Goal: Information Seeking & Learning: Find specific fact

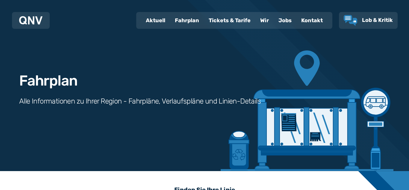
click at [188, 22] on div "Fahrplan" at bounding box center [187, 21] width 34 height 16
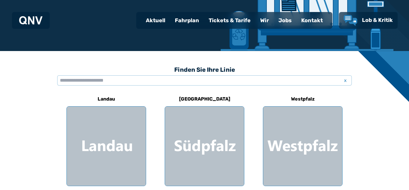
scroll to position [132, 0]
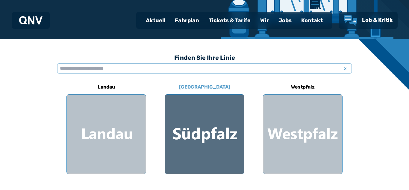
click at [197, 121] on div at bounding box center [204, 133] width 79 height 79
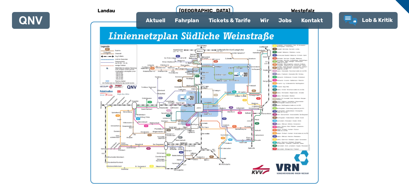
scroll to position [208, 0]
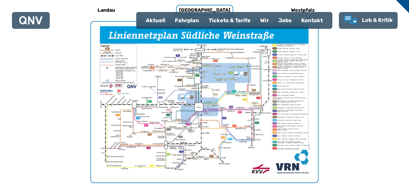
click at [186, 24] on div "Fahrplan" at bounding box center [187, 21] width 34 height 16
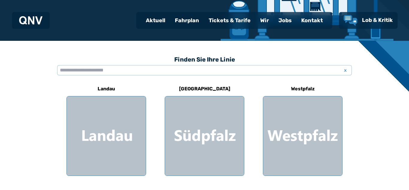
scroll to position [144, 0]
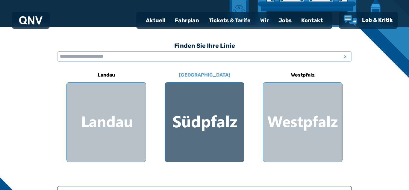
click at [229, 107] on div at bounding box center [204, 121] width 79 height 79
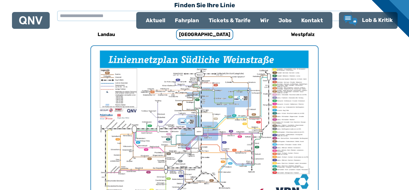
scroll to position [184, 0]
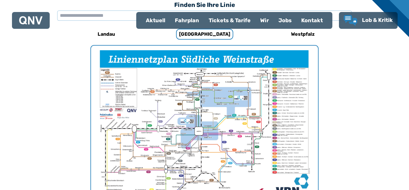
click at [238, 114] on img "1 von 1" at bounding box center [204, 126] width 227 height 161
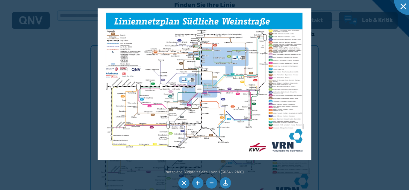
click at [195, 185] on li at bounding box center [197, 182] width 11 height 11
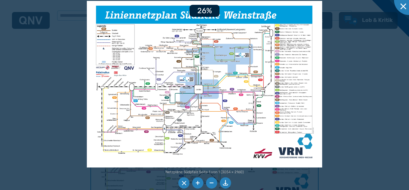
click at [195, 185] on li at bounding box center [197, 182] width 11 height 11
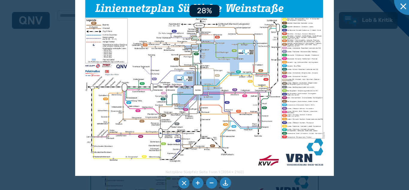
click at [195, 185] on li at bounding box center [197, 182] width 11 height 11
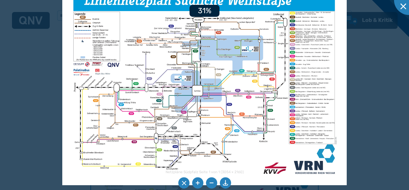
click at [195, 185] on li at bounding box center [197, 182] width 11 height 11
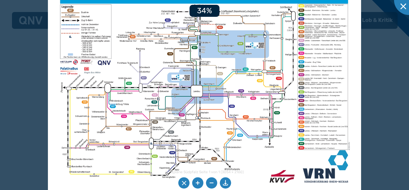
click at [195, 185] on li at bounding box center [197, 182] width 11 height 11
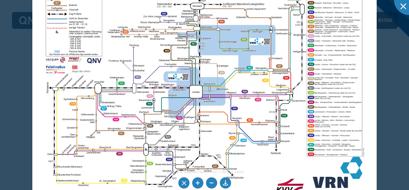
click at [195, 185] on li at bounding box center [197, 182] width 11 height 11
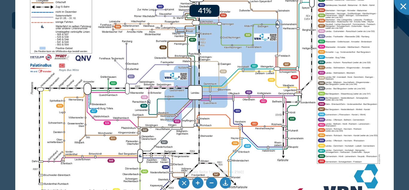
click at [195, 185] on li at bounding box center [197, 182] width 11 height 11
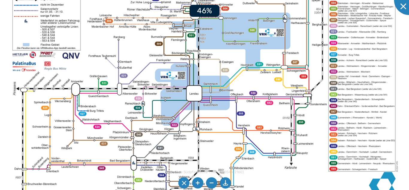
click at [195, 185] on li at bounding box center [197, 182] width 11 height 11
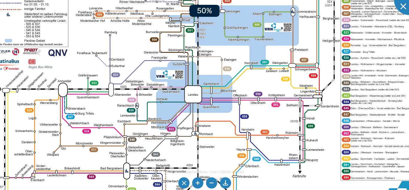
click at [195, 185] on li at bounding box center [197, 182] width 11 height 11
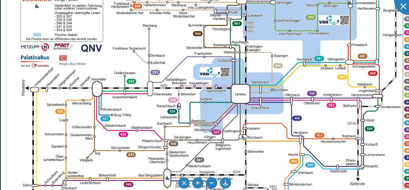
click at [90, 133] on img at bounding box center [253, 82] width 504 height 357
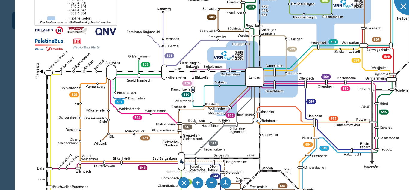
click at [104, 116] on img at bounding box center [267, 66] width 504 height 357
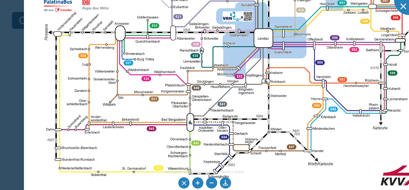
click at [108, 107] on img at bounding box center [276, 27] width 504 height 357
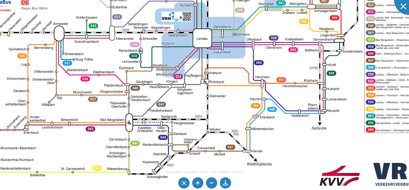
click at [330, 125] on img at bounding box center [215, 27] width 504 height 357
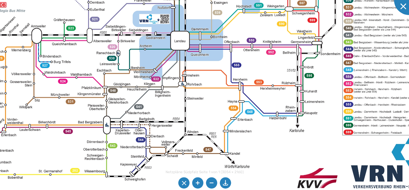
click at [343, 107] on img at bounding box center [192, 29] width 504 height 357
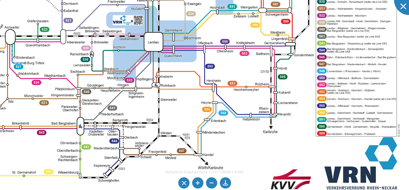
click at [374, 93] on img at bounding box center [166, 30] width 504 height 357
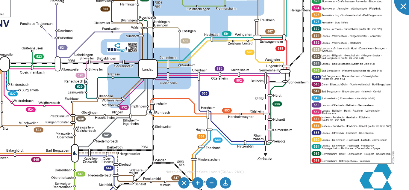
click at [409, 118] on img at bounding box center [160, 58] width 504 height 357
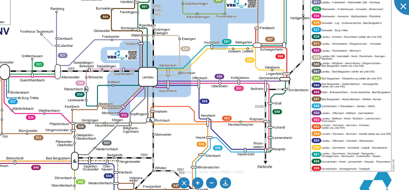
click at [409, 118] on img at bounding box center [160, 65] width 504 height 357
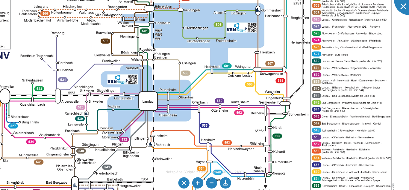
click at [409, 119] on img at bounding box center [161, 90] width 504 height 357
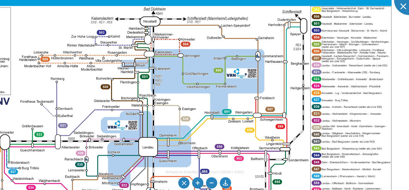
click at [409, 103] on img at bounding box center [161, 135] width 504 height 357
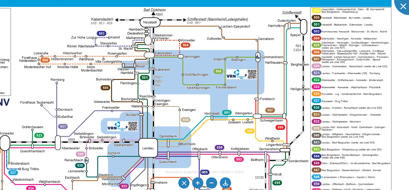
click at [409, 103] on img at bounding box center [161, 136] width 504 height 357
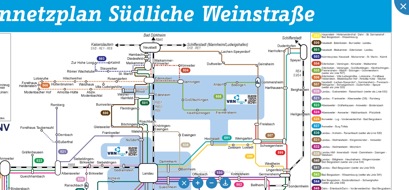
click at [409, 105] on img at bounding box center [161, 161] width 504 height 357
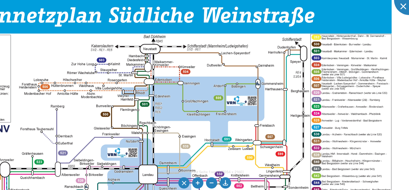
click at [210, 181] on li at bounding box center [211, 182] width 11 height 11
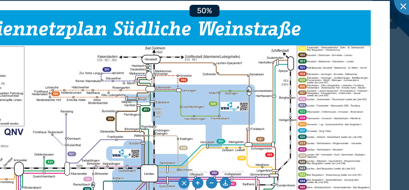
click at [210, 181] on li at bounding box center [211, 182] width 11 height 11
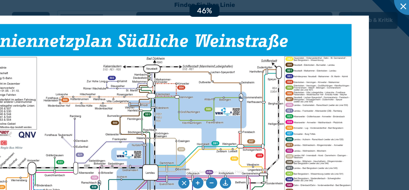
click at [210, 181] on li at bounding box center [211, 182] width 11 height 11
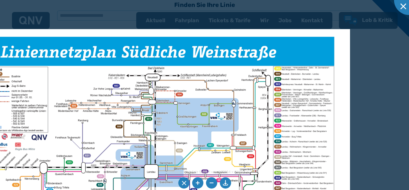
click at [200, 181] on li at bounding box center [197, 182] width 11 height 11
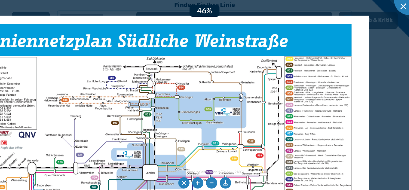
click at [200, 181] on li at bounding box center [197, 182] width 11 height 11
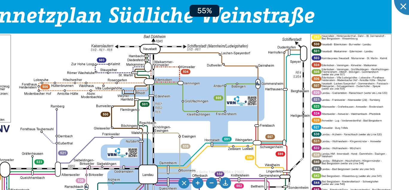
click at [200, 181] on li at bounding box center [197, 182] width 11 height 11
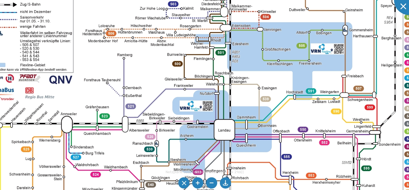
click at [227, 79] on img at bounding box center [238, 117] width 555 height 392
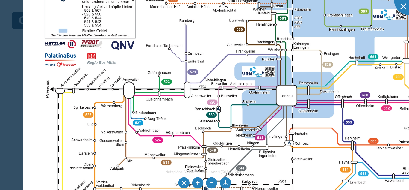
click at [194, 60] on img at bounding box center [300, 83] width 555 height 392
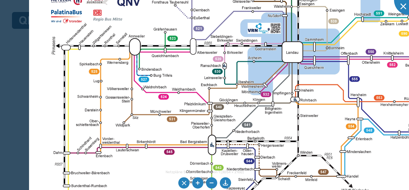
click at [195, 66] on img at bounding box center [306, 40] width 555 height 392
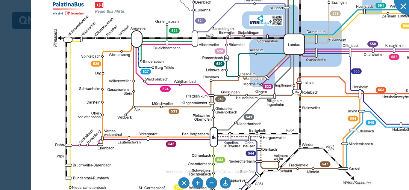
scroll to position [144, 0]
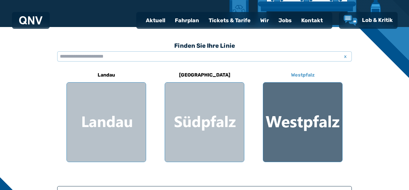
click at [298, 119] on div at bounding box center [302, 121] width 79 height 79
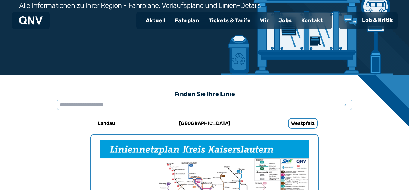
scroll to position [184, 0]
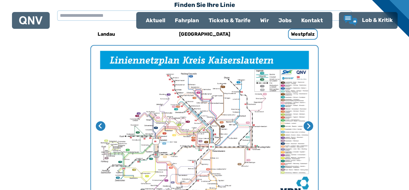
click at [173, 159] on img "1 von 4" at bounding box center [204, 126] width 227 height 161
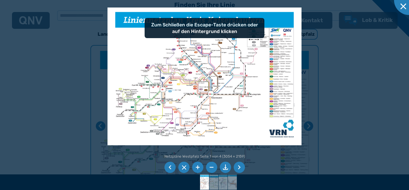
click at [177, 105] on img at bounding box center [205, 75] width 194 height 137
click at [197, 164] on li at bounding box center [197, 166] width 11 height 11
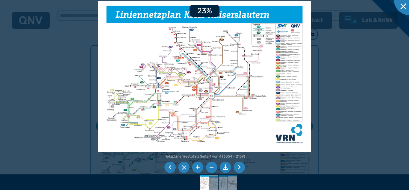
click at [197, 164] on li at bounding box center [197, 166] width 11 height 11
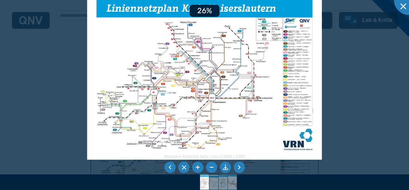
click at [197, 164] on li at bounding box center [197, 166] width 11 height 11
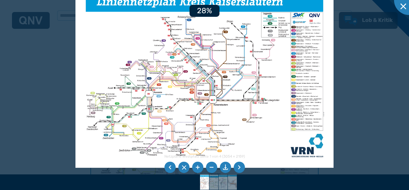
click at [197, 164] on li at bounding box center [197, 166] width 11 height 11
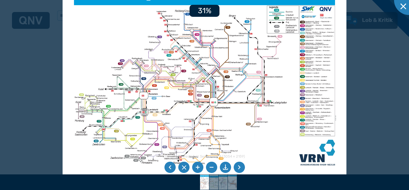
click at [197, 164] on li at bounding box center [197, 166] width 11 height 11
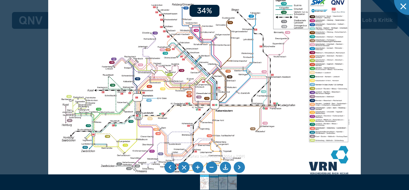
click at [197, 164] on li at bounding box center [197, 166] width 11 height 11
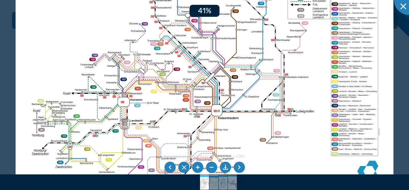
click at [197, 164] on li at bounding box center [197, 166] width 11 height 11
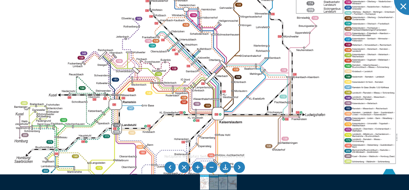
click at [170, 104] on img at bounding box center [204, 76] width 416 height 294
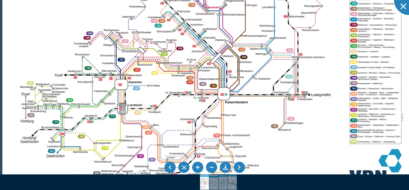
click at [198, 60] on img at bounding box center [210, 56] width 416 height 294
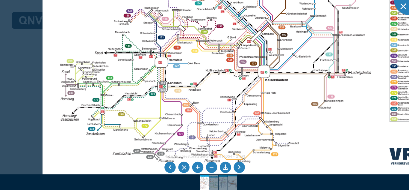
click at [169, 51] on img at bounding box center [251, 34] width 416 height 294
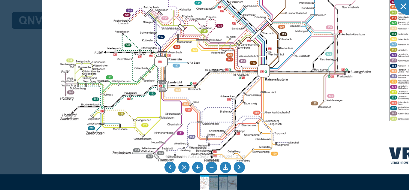
click at [198, 164] on li at bounding box center [197, 166] width 11 height 11
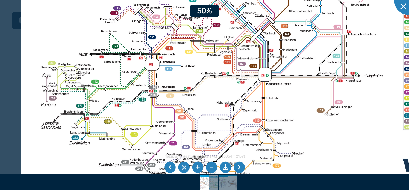
click at [198, 164] on li at bounding box center [197, 166] width 11 height 11
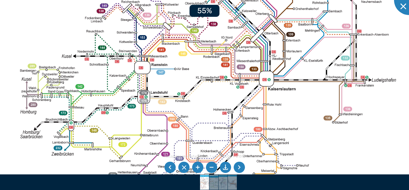
click at [198, 164] on li at bounding box center [197, 166] width 11 height 11
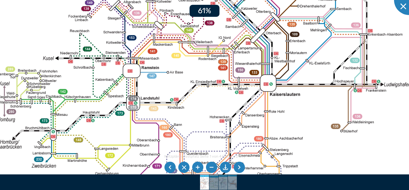
click at [198, 164] on li at bounding box center [197, 166] width 11 height 11
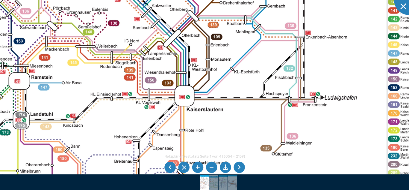
click at [204, 143] on img at bounding box center [163, 35] width 670 height 473
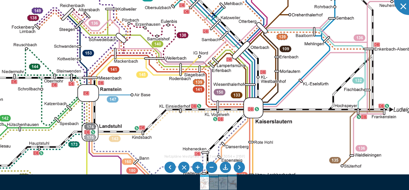
click at [253, 139] on img at bounding box center [232, 47] width 670 height 473
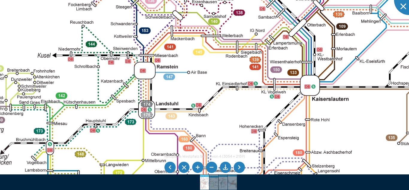
click at [233, 71] on img at bounding box center [288, 25] width 670 height 473
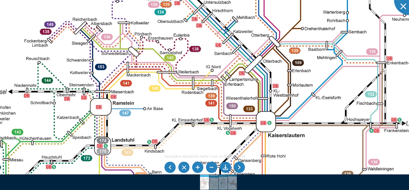
click at [179, 121] on img at bounding box center [244, 61] width 670 height 473
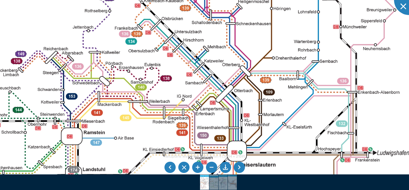
click at [167, 90] on img at bounding box center [215, 90] width 670 height 473
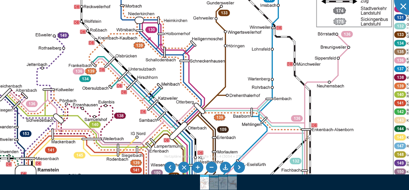
click at [150, 71] on img at bounding box center [169, 127] width 670 height 473
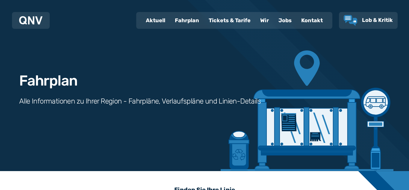
click at [194, 20] on div "Fahrplan" at bounding box center [187, 21] width 34 height 16
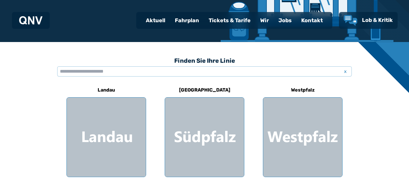
scroll to position [132, 0]
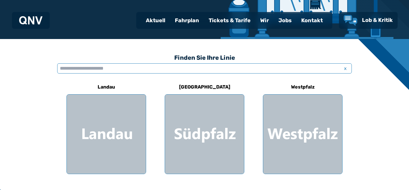
click at [180, 70] on input "text" at bounding box center [204, 68] width 295 height 10
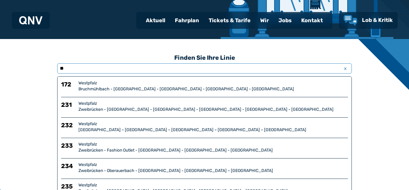
type input "*"
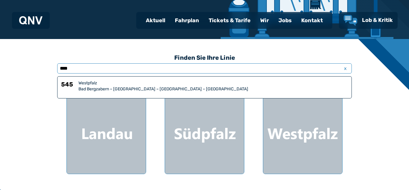
type input "*****"
click at [181, 90] on div "Bad Bergzabern – [GEOGRAPHIC_DATA] – [GEOGRAPHIC_DATA] – [GEOGRAPHIC_DATA]" at bounding box center [213, 89] width 270 height 6
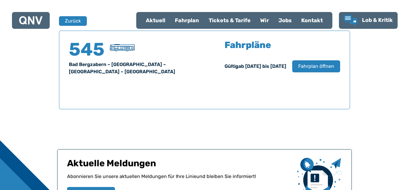
scroll to position [395, 0]
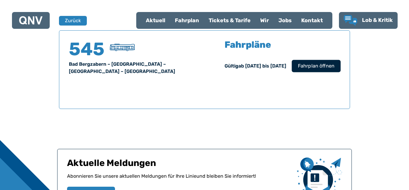
click at [302, 66] on span "Fahrplan öffnen" at bounding box center [316, 65] width 37 height 7
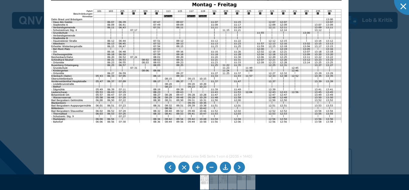
click at [84, 52] on img at bounding box center [196, 95] width 305 height 216
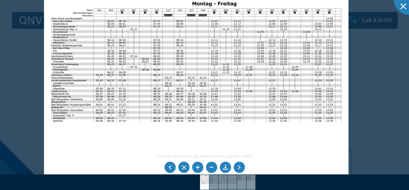
click at [199, 165] on li at bounding box center [197, 166] width 11 height 11
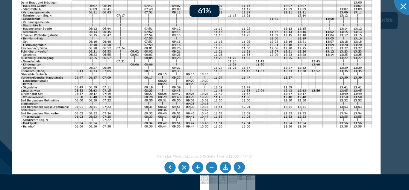
click at [199, 165] on li at bounding box center [197, 166] width 11 height 11
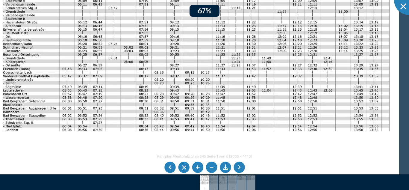
click at [199, 165] on li at bounding box center [197, 166] width 11 height 11
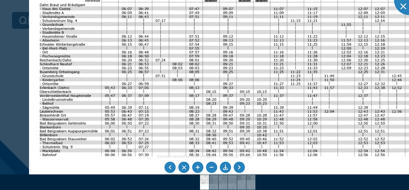
click at [119, 120] on img at bounding box center [252, 115] width 446 height 316
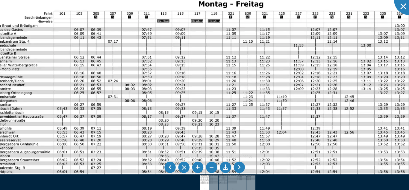
click at [158, 41] on img at bounding box center [204, 136] width 446 height 316
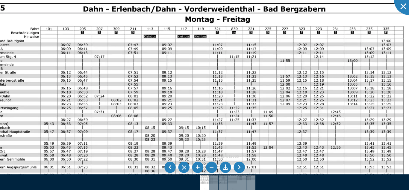
click at [136, 68] on img at bounding box center [191, 151] width 446 height 316
click at [405, 10] on div at bounding box center [409, 0] width 30 height 30
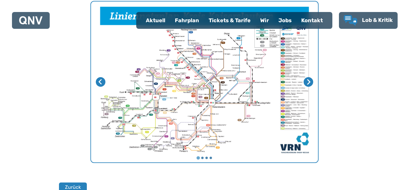
scroll to position [226, 0]
